Goal: Transaction & Acquisition: Purchase product/service

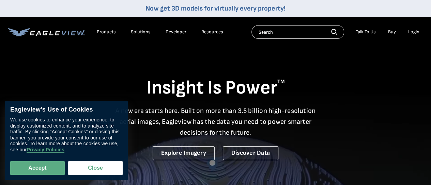
click at [410, 32] on div "Login" at bounding box center [413, 32] width 11 height 6
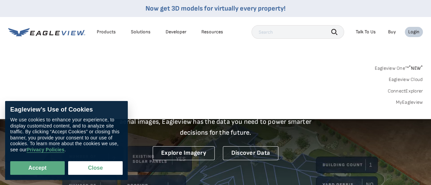
click at [411, 32] on div "Login" at bounding box center [413, 32] width 11 height 6
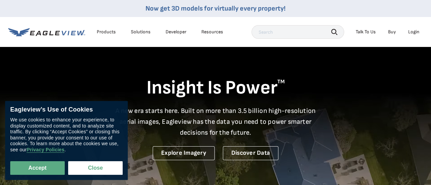
click at [412, 32] on div "Login" at bounding box center [413, 32] width 11 height 6
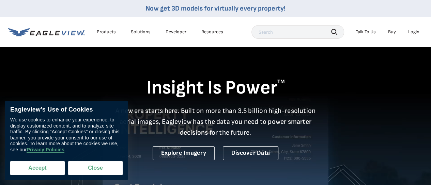
click at [44, 165] on button "Accept" at bounding box center [37, 168] width 54 height 14
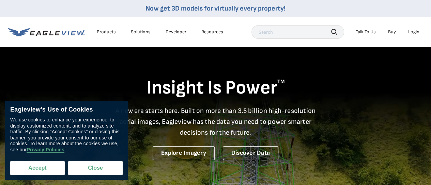
checkbox input "true"
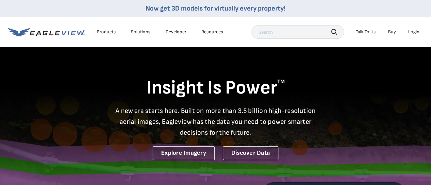
click at [412, 30] on div "Login" at bounding box center [413, 32] width 11 height 6
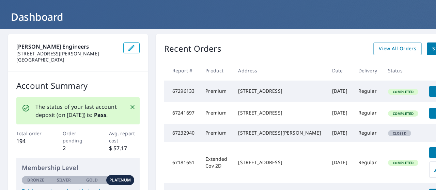
scroll to position [34, 21]
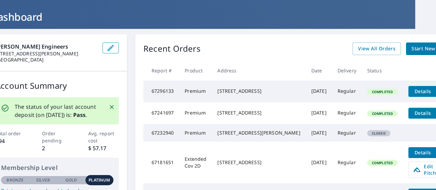
click at [425, 81] on div "Recent Orders View All Orders Start New Order Report # Product Address Date Del…" at bounding box center [299, 142] width 329 height 216
click at [435, 92] on icon "filesDropdownBtn-67296133" at bounding box center [444, 91] width 8 height 8
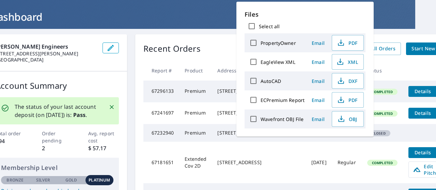
click at [412, 92] on span "Details" at bounding box center [422, 91] width 20 height 6
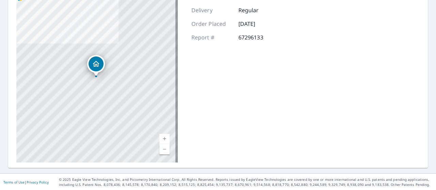
scroll to position [25, 0]
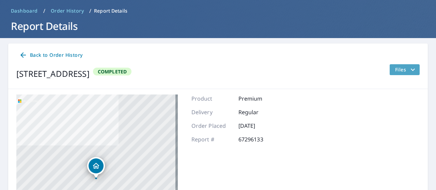
click at [401, 71] on span "Files" at bounding box center [406, 70] width 22 height 8
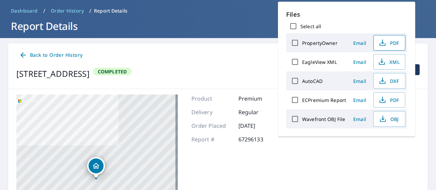
click at [385, 43] on span "PDF" at bounding box center [388, 43] width 22 height 8
click at [387, 99] on span "PDF" at bounding box center [388, 100] width 22 height 8
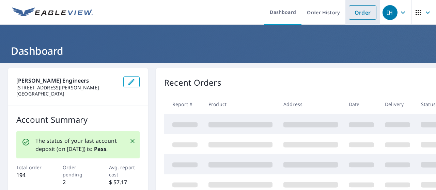
click at [354, 12] on link "Order" at bounding box center [363, 12] width 28 height 14
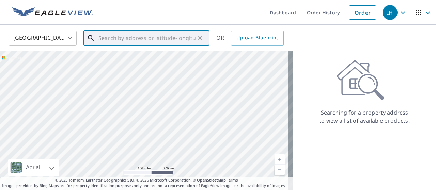
click at [116, 38] on input "text" at bounding box center [146, 38] width 97 height 19
paste input "[STREET_ADDRESS]"
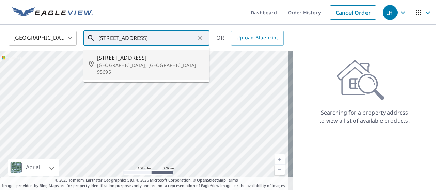
click at [109, 59] on span "[STREET_ADDRESS]" at bounding box center [150, 58] width 107 height 8
type input "[STREET_ADDRESS]"
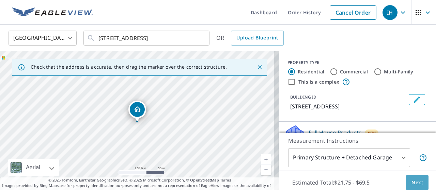
click at [411, 179] on span "Next" at bounding box center [417, 183] width 12 height 9
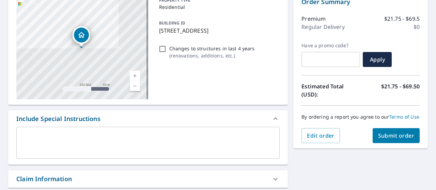
scroll to position [102, 0]
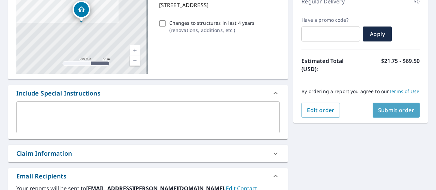
click at [403, 114] on span "Submit order" at bounding box center [396, 110] width 36 height 7
checkbox input "true"
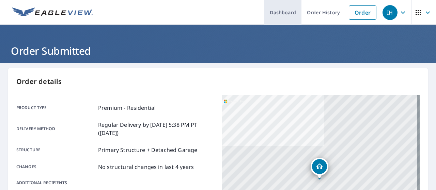
click at [283, 11] on link "Dashboard" at bounding box center [282, 12] width 37 height 25
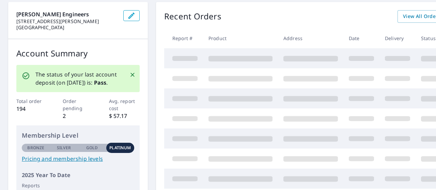
scroll to position [68, 0]
